Goal: Information Seeking & Learning: Understand process/instructions

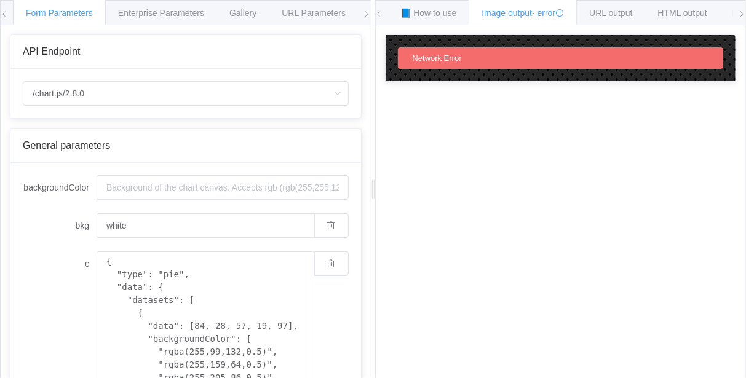
click at [675, 8] on span "HTML output" at bounding box center [682, 13] width 49 height 10
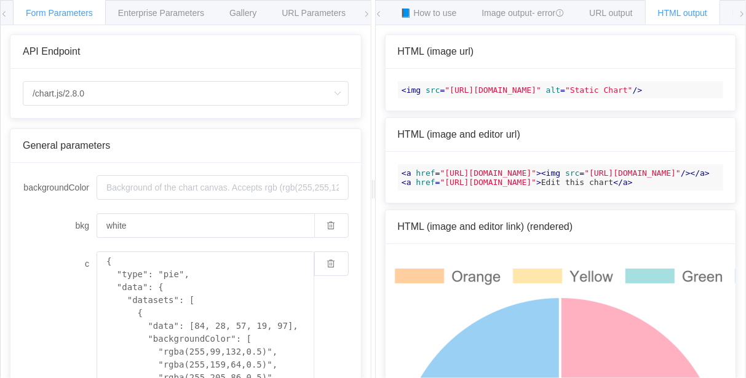
click at [435, 15] on span "📘 How to use" at bounding box center [429, 13] width 56 height 10
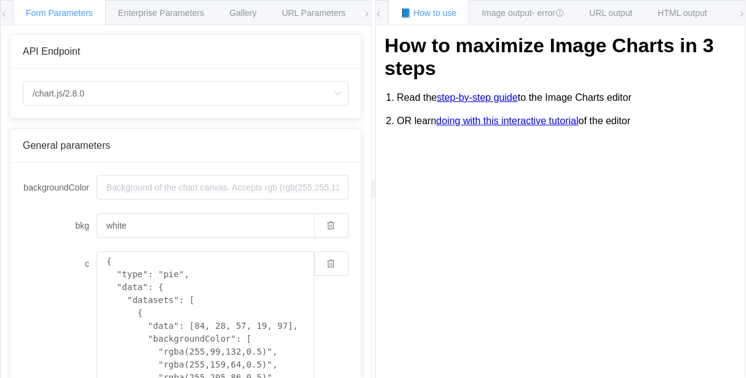
click at [525, 17] on span "Image output - error" at bounding box center [522, 13] width 82 height 10
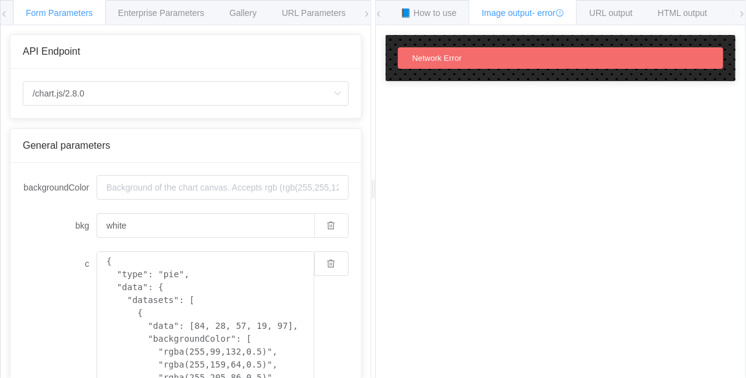
click at [488, 50] on div "Network Error" at bounding box center [561, 58] width 326 height 22
click at [612, 12] on span "URL output" at bounding box center [610, 13] width 43 height 10
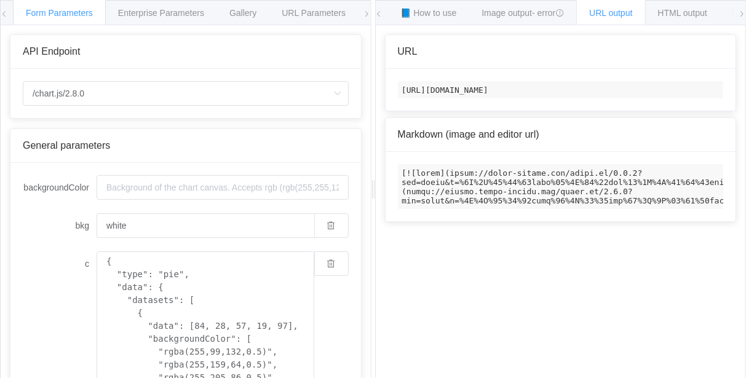
click at [550, 9] on span "- error" at bounding box center [548, 13] width 32 height 10
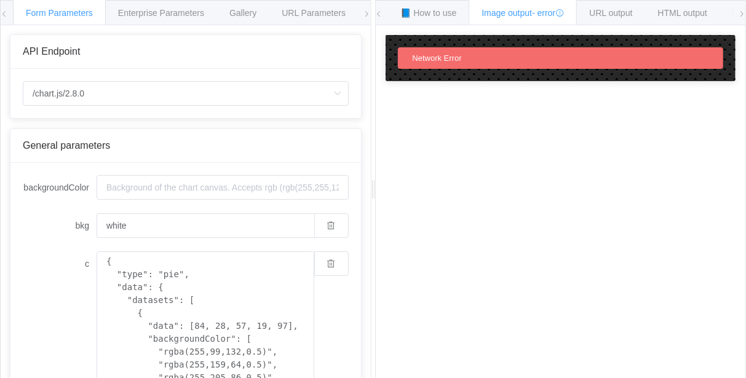
click at [564, 12] on icon at bounding box center [559, 13] width 9 height 9
click at [632, 10] on span "URL output" at bounding box center [610, 13] width 43 height 10
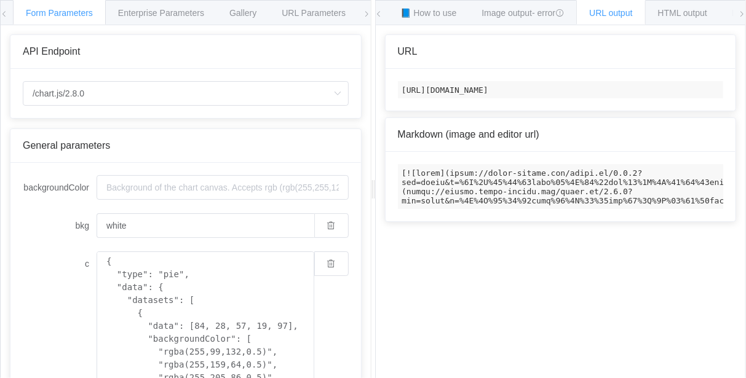
click at [693, 18] on div "HTML output" at bounding box center [682, 12] width 75 height 25
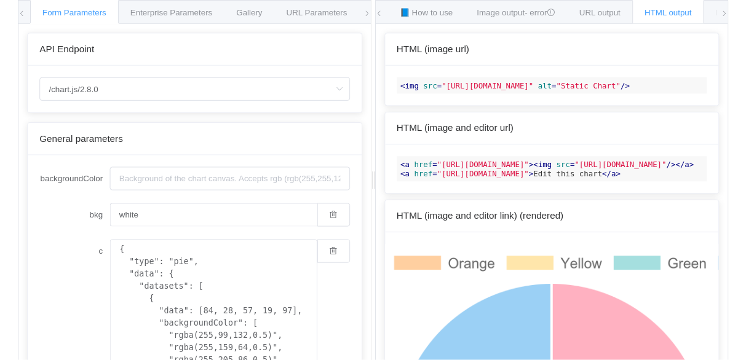
scroll to position [49, 0]
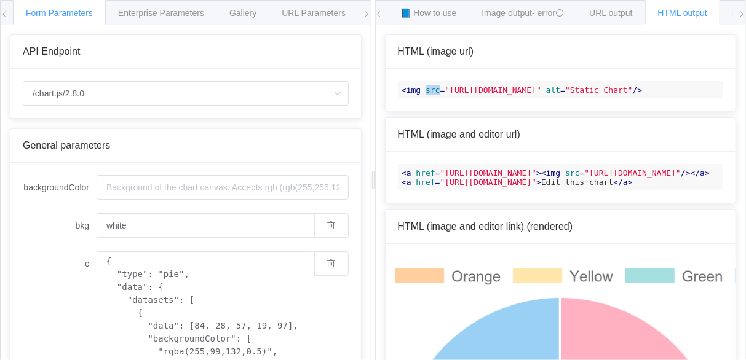
click at [490, 92] on span ""[URL][DOMAIN_NAME]"" at bounding box center [493, 89] width 97 height 9
click at [667, 98] on code "< img src = "https://image-charts.com/chart.js/2.8.0?bkg=white&c=%7B%0A%20%20%2…" at bounding box center [561, 89] width 326 height 17
click at [442, 15] on span "📘 How to use" at bounding box center [429, 13] width 56 height 10
